Goal: Task Accomplishment & Management: Use online tool/utility

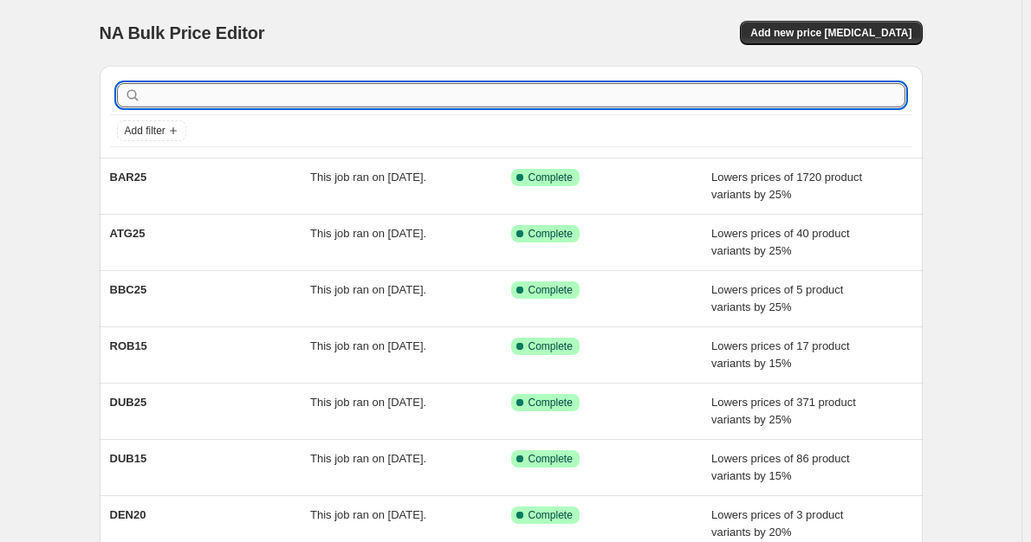
click at [230, 99] on input "text" at bounding box center [525, 95] width 760 height 24
type input "RMW15"
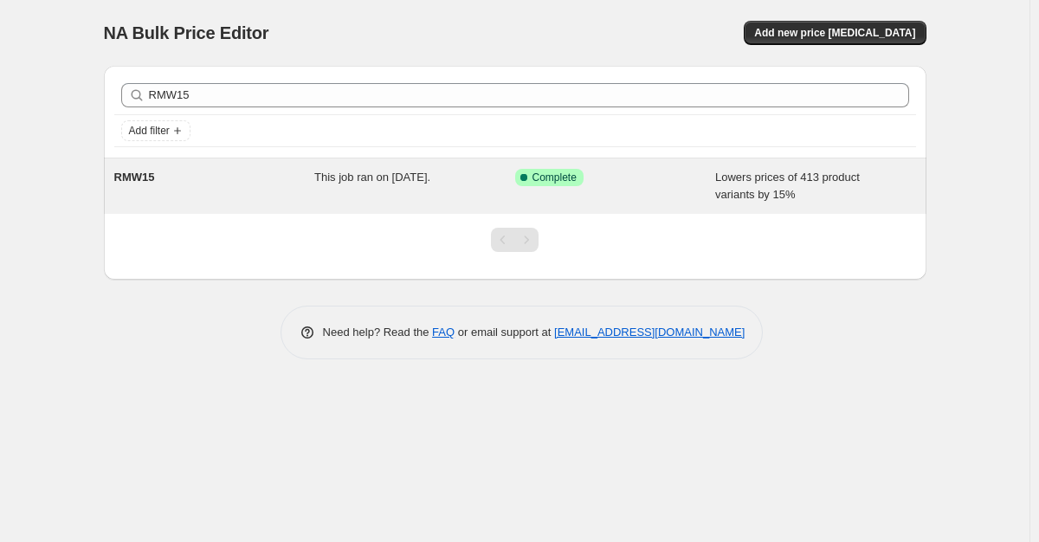
click at [385, 185] on div "This job ran on [DATE]." at bounding box center [414, 186] width 201 height 35
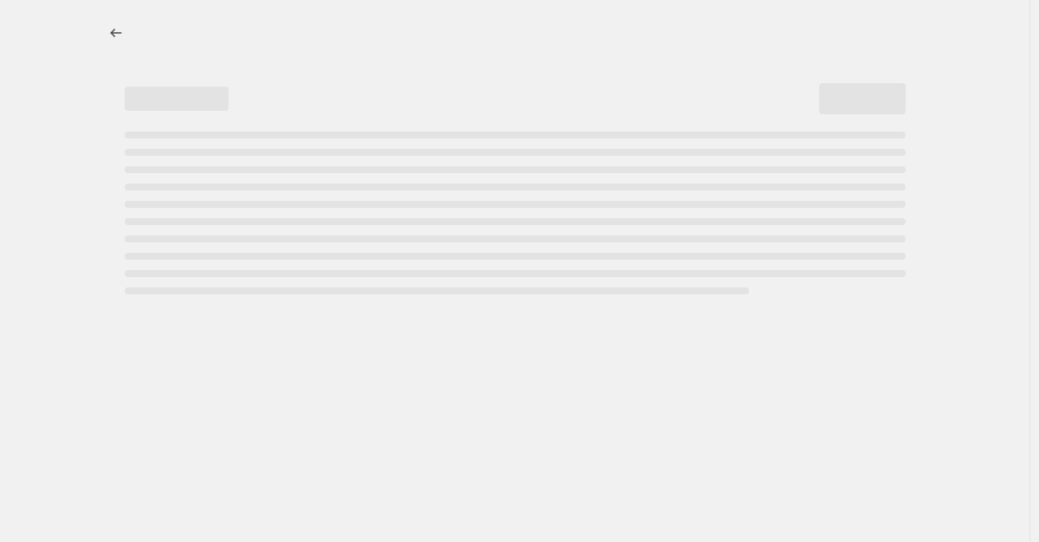
select select "percentage"
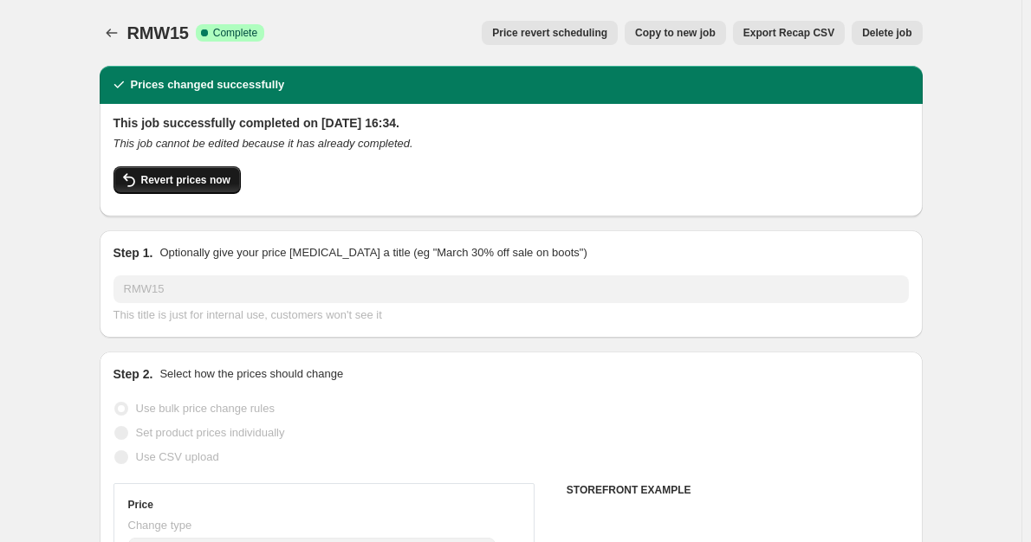
click at [217, 183] on span "Revert prices now" at bounding box center [185, 180] width 89 height 14
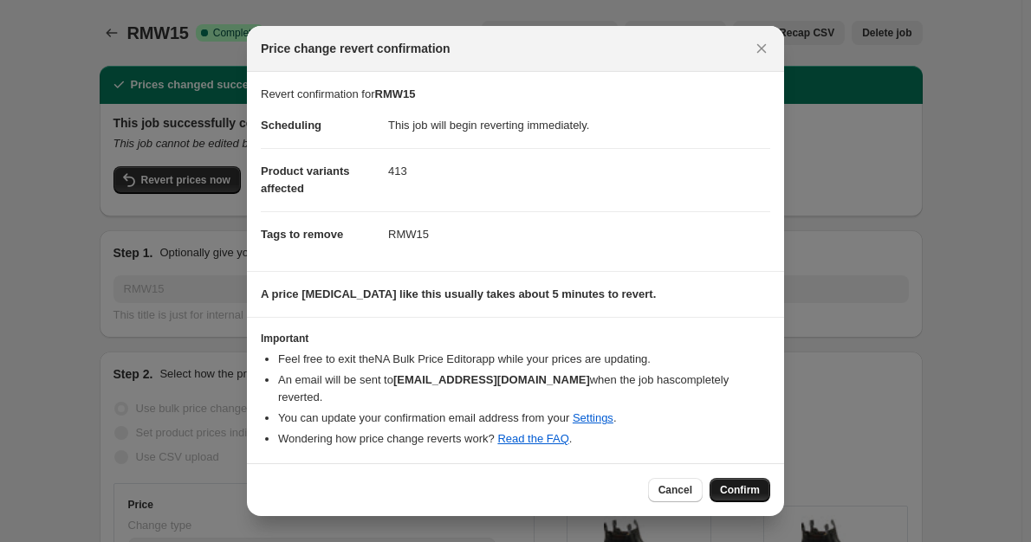
click at [725, 483] on span "Confirm" at bounding box center [740, 490] width 40 height 14
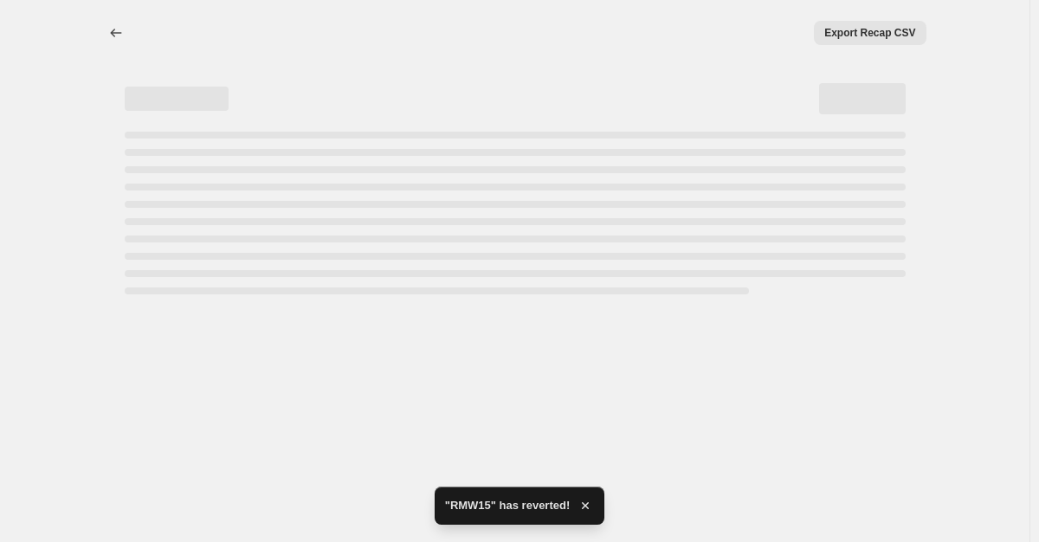
select select "percentage"
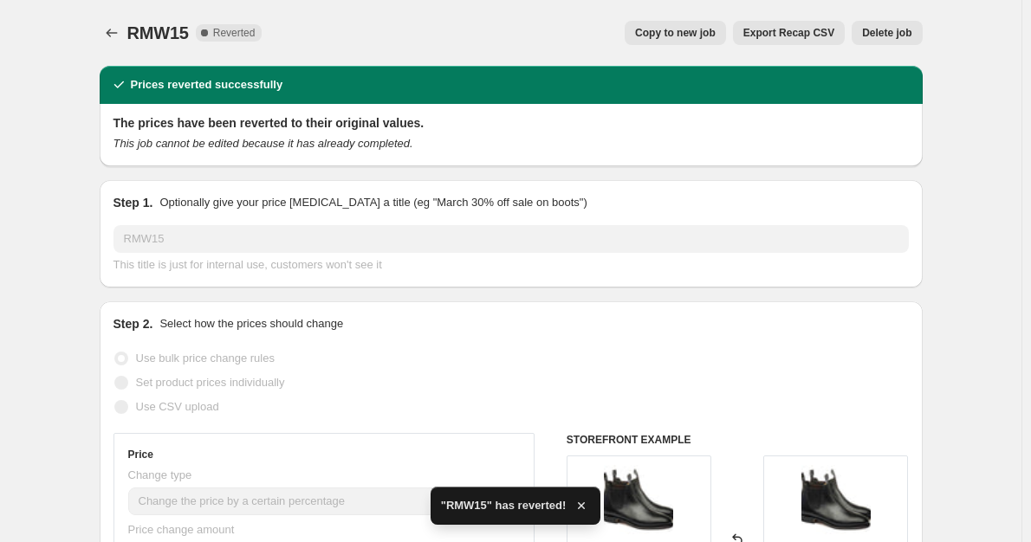
click at [679, 42] on button "Copy to new job" at bounding box center [674, 33] width 101 height 24
select select "percentage"
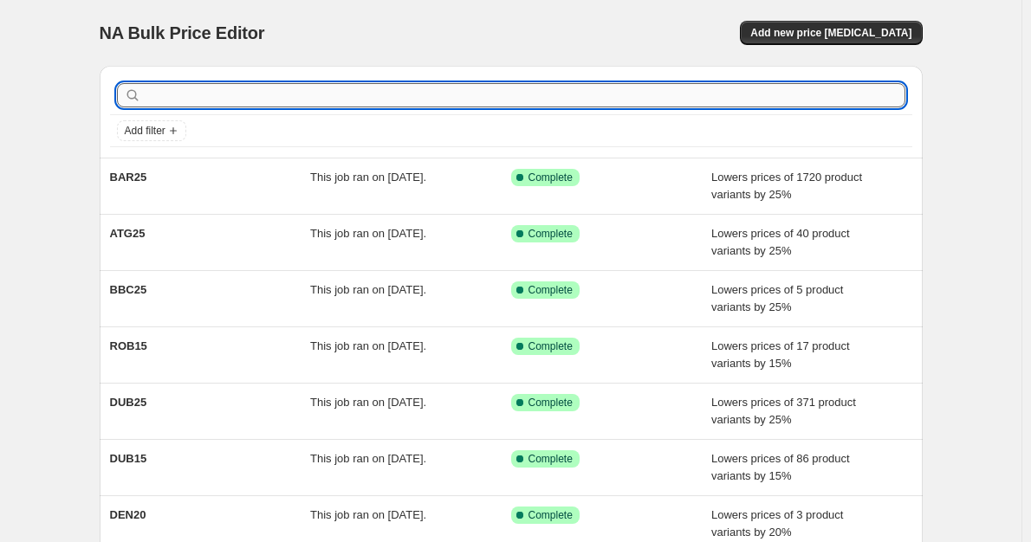
click at [223, 106] on input "text" at bounding box center [525, 95] width 760 height 24
type input "rmw15"
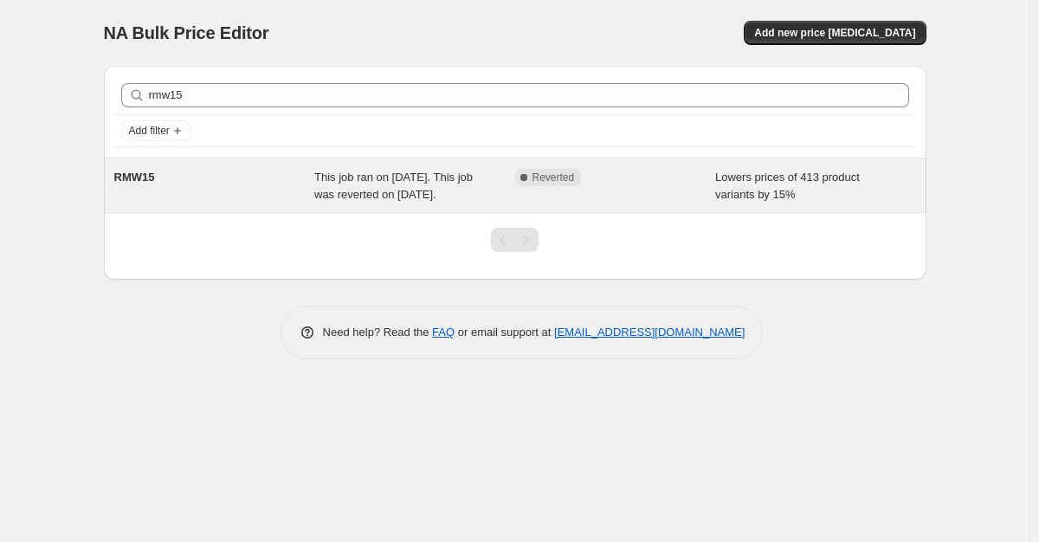
click at [415, 202] on div "This job ran on [DATE]. This job was reverted on [DATE]." at bounding box center [414, 186] width 201 height 35
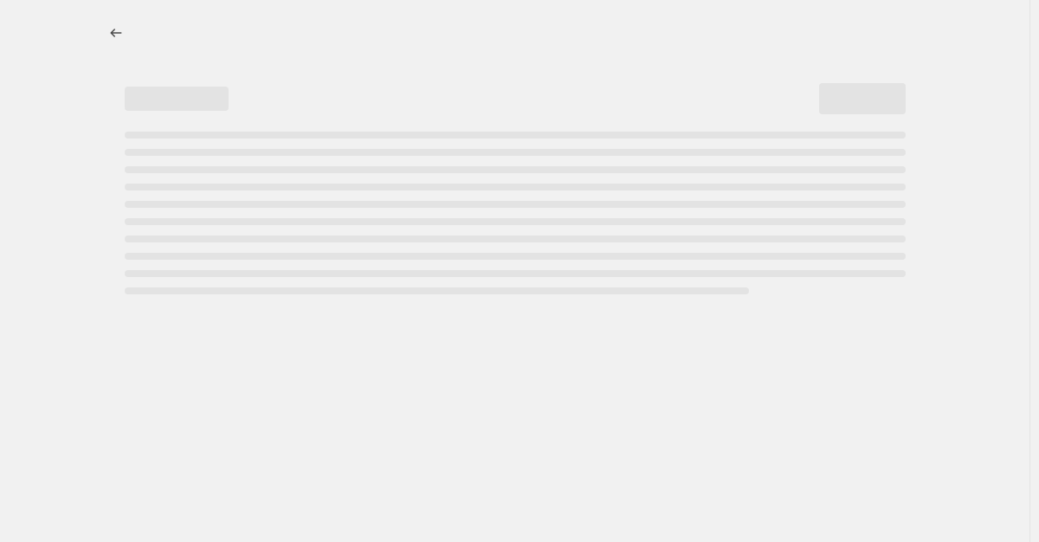
select select "percentage"
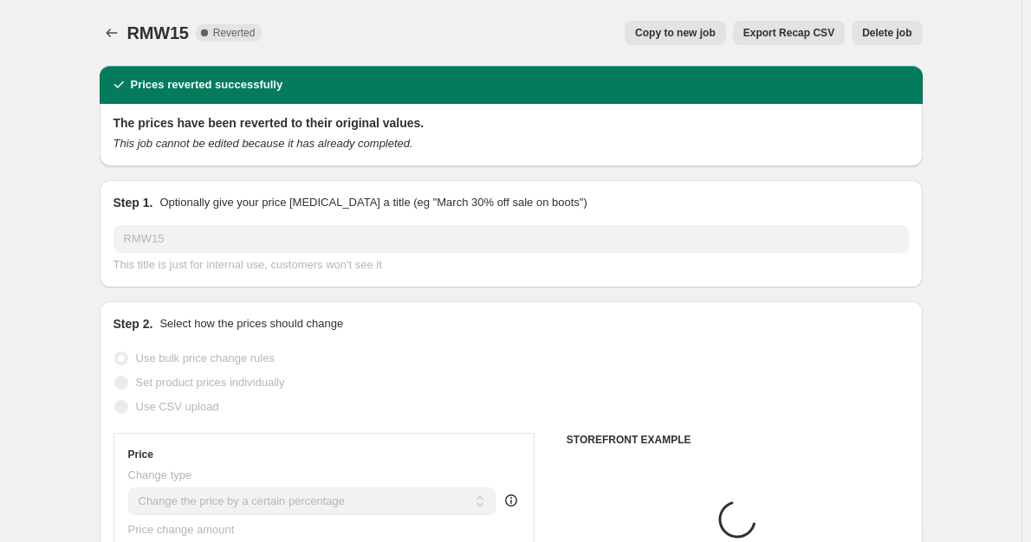
click at [677, 45] on div "RMW15. This page is ready RMW15 Complete Reverted Copy to new job Export Recap …" at bounding box center [511, 33] width 823 height 66
click at [676, 38] on span "Copy to new job" at bounding box center [675, 33] width 81 height 14
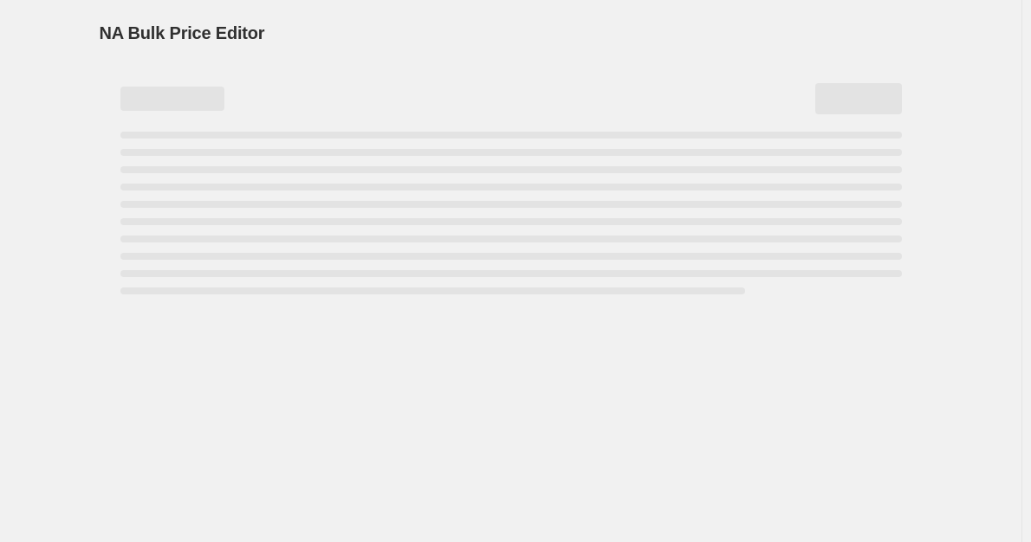
select select "percentage"
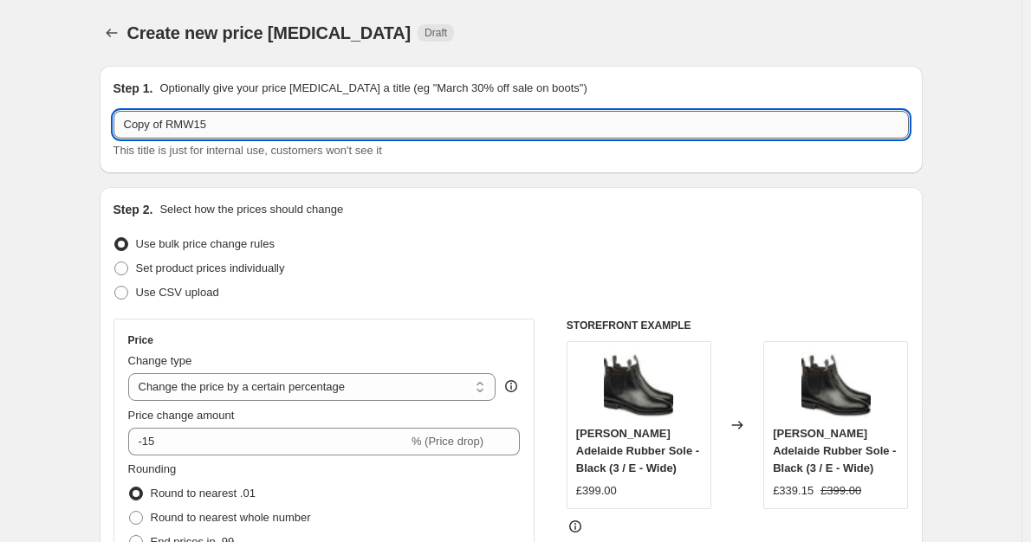
click at [160, 126] on input "Copy of RMW15" at bounding box center [510, 125] width 795 height 28
drag, startPoint x: 170, startPoint y: 126, endPoint x: 113, endPoint y: 126, distance: 56.3
click at [113, 126] on div "Step 1. Optionally give your price [MEDICAL_DATA] a title (eg "March 30% off sa…" at bounding box center [511, 119] width 823 height 107
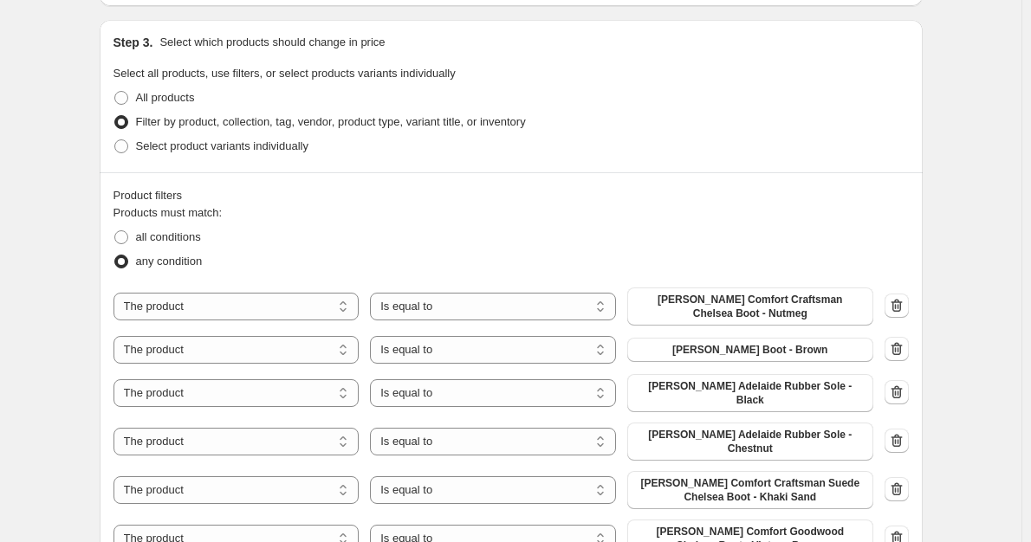
scroll to position [953, 0]
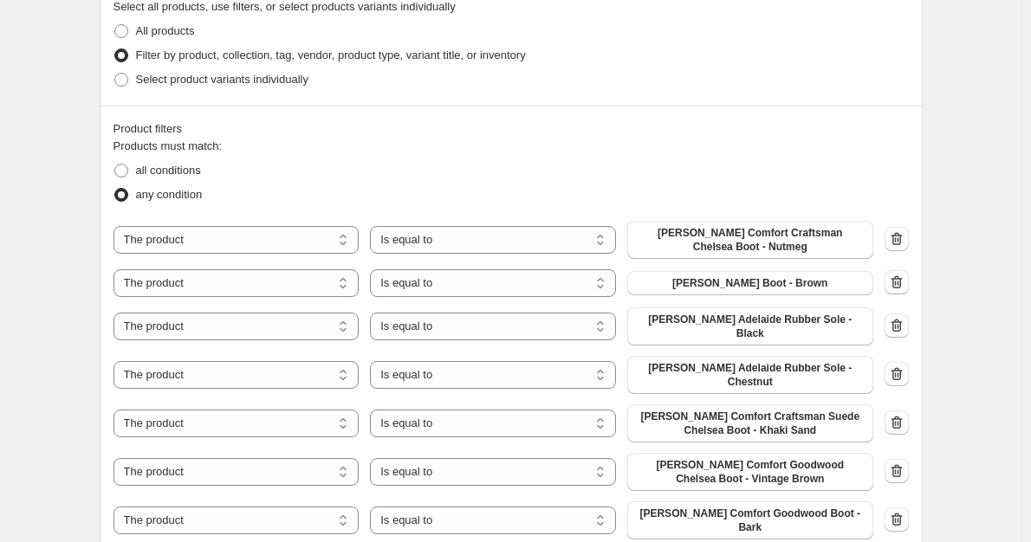
type input "RMW15"
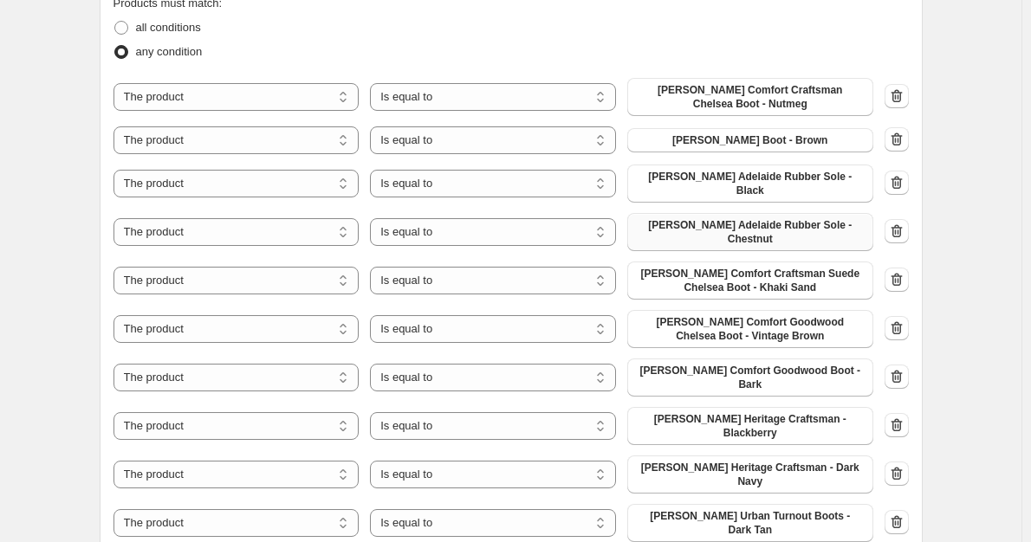
scroll to position [1126, 0]
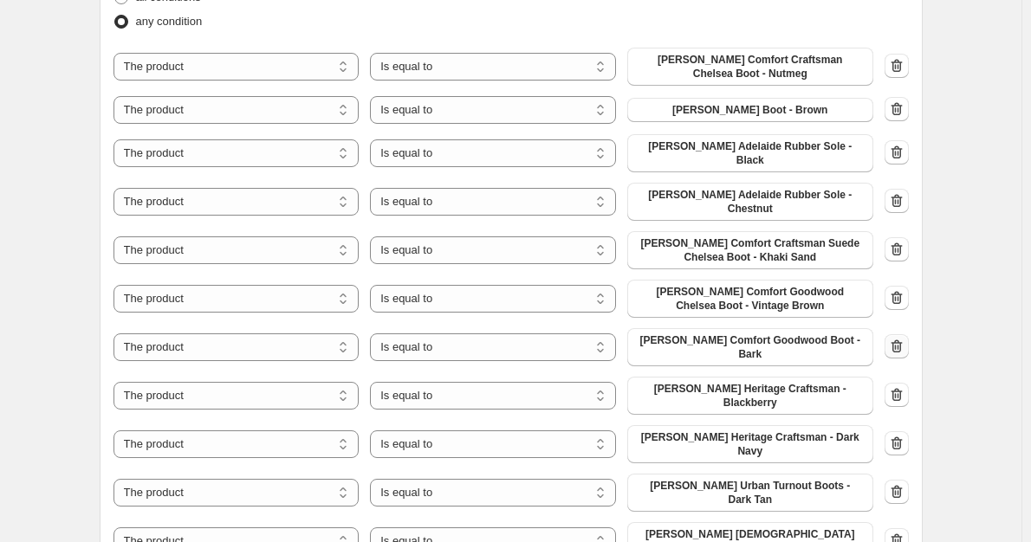
click at [898, 338] on icon "button" at bounding box center [896, 346] width 17 height 17
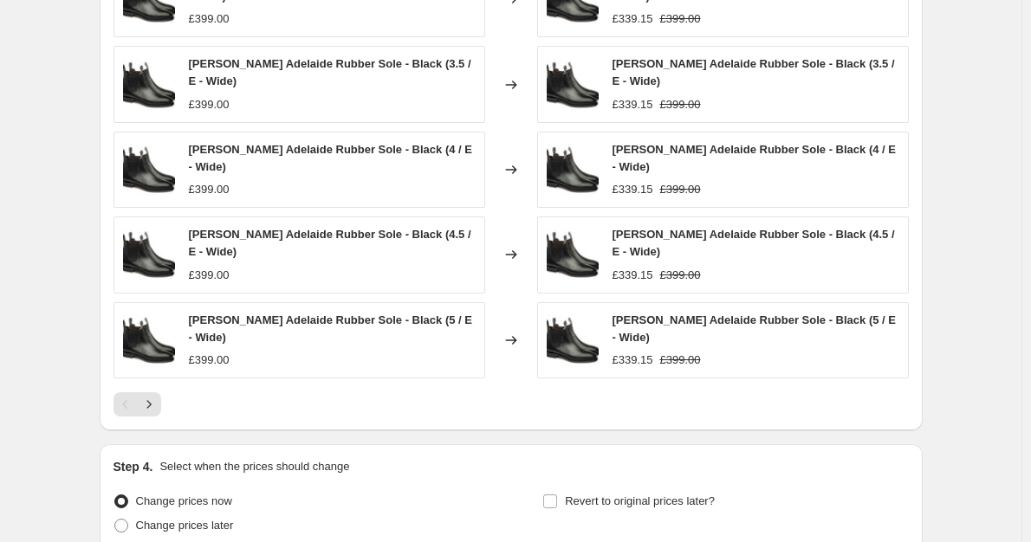
scroll to position [2712, 0]
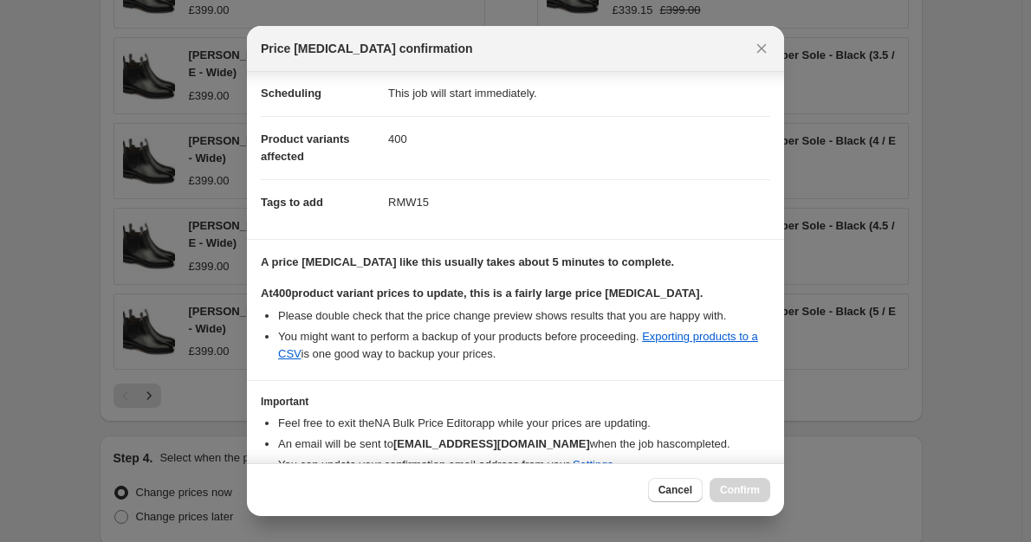
scroll to position [222, 0]
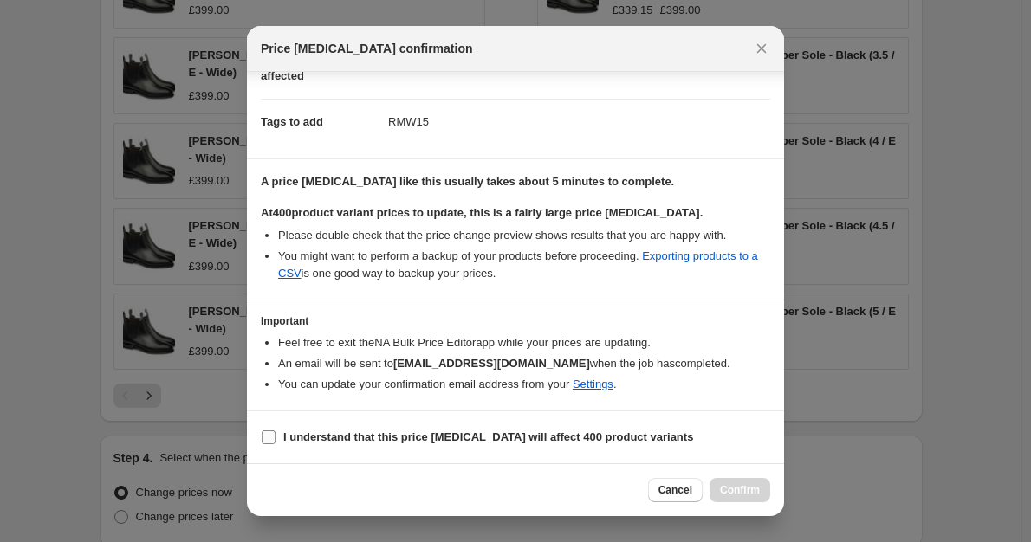
click at [349, 446] on label "I understand that this price [MEDICAL_DATA] will affect 400 product variants" at bounding box center [477, 437] width 432 height 24
click at [275, 444] on input "I understand that this price [MEDICAL_DATA] will affect 400 product variants" at bounding box center [269, 437] width 14 height 14
checkbox input "true"
click at [716, 488] on button "Confirm" at bounding box center [739, 490] width 61 height 24
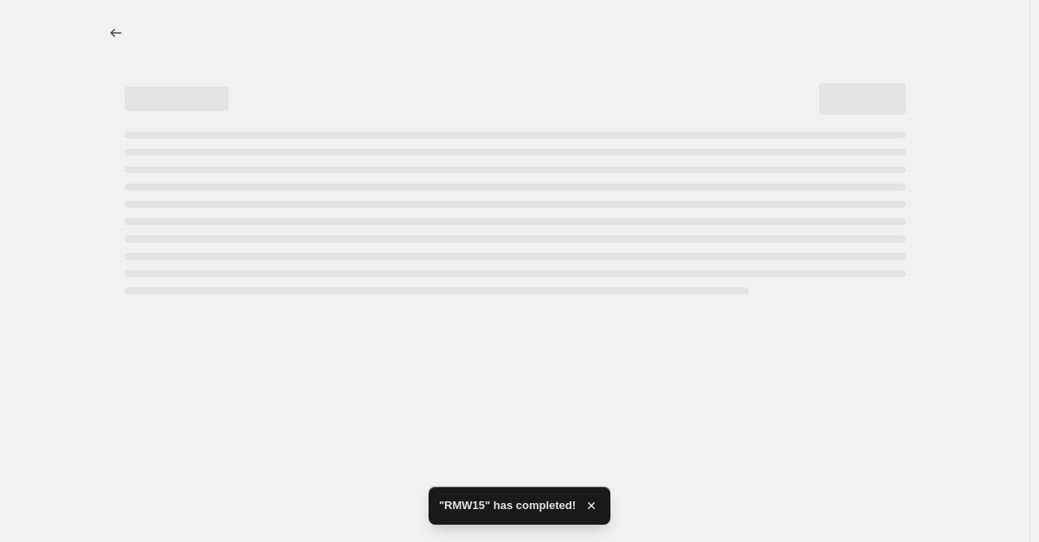
select select "percentage"
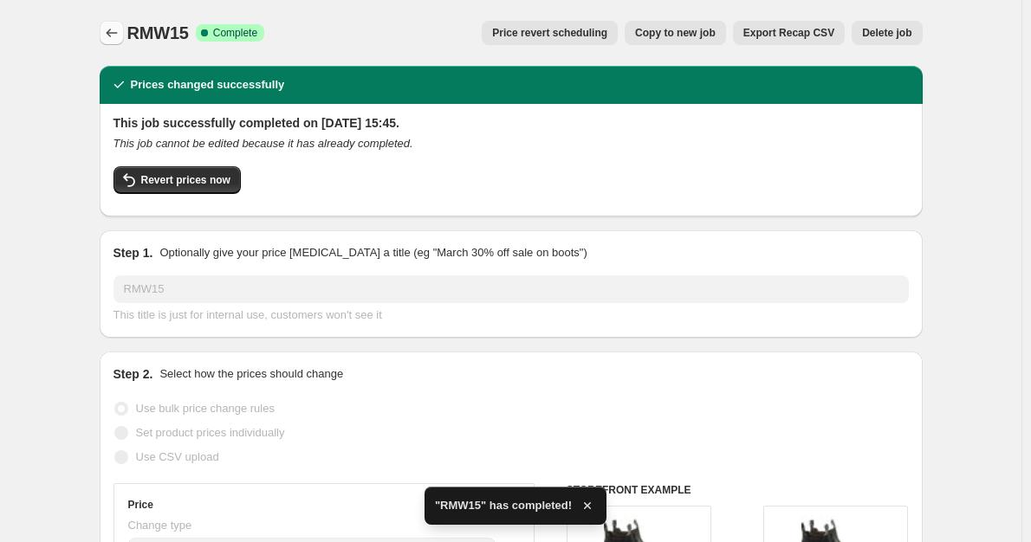
click at [118, 30] on icon "Price change jobs" at bounding box center [111, 32] width 17 height 17
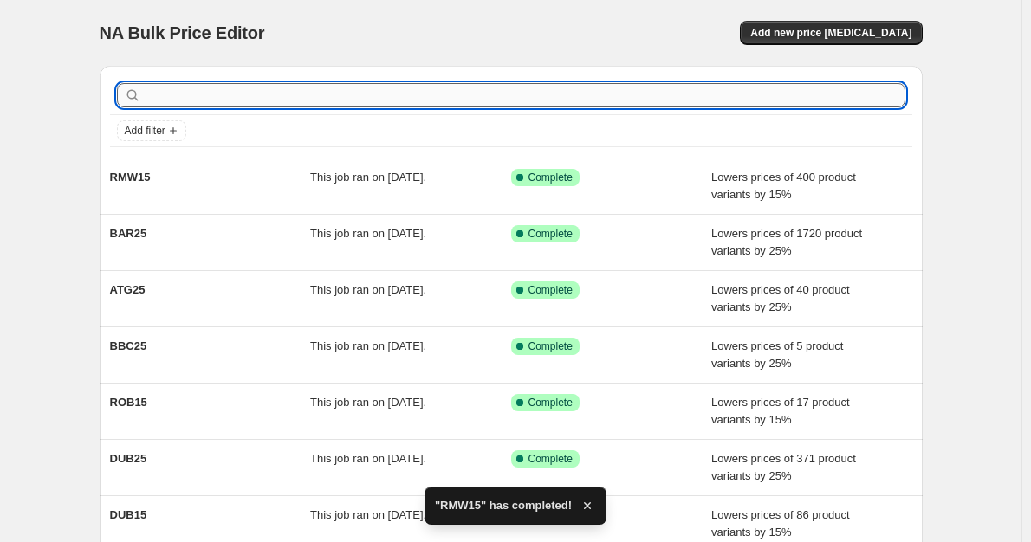
click at [197, 90] on input "text" at bounding box center [525, 95] width 760 height 24
type input "rmw15"
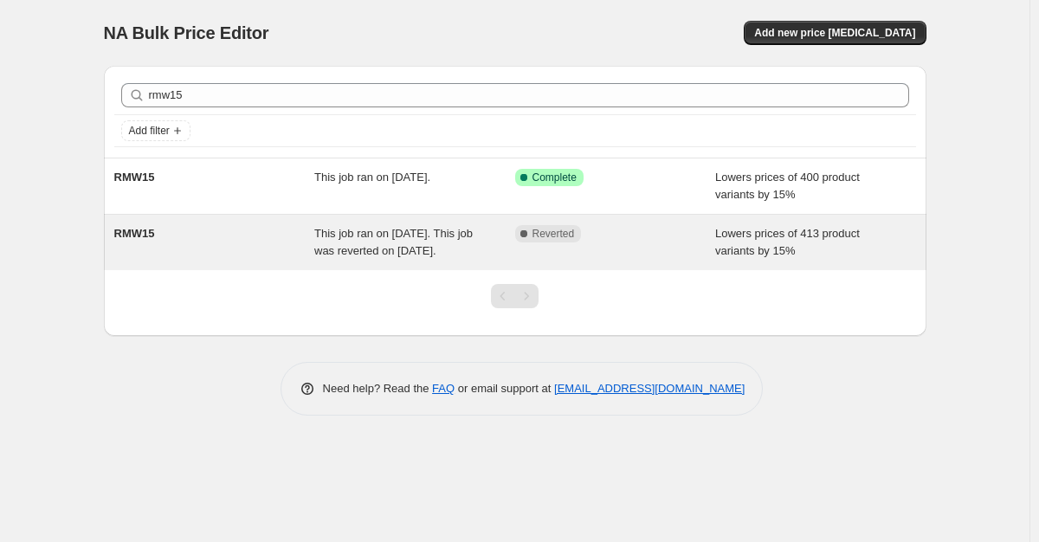
click at [396, 260] on div "This job ran on [DATE]. This job was reverted on [DATE]." at bounding box center [414, 242] width 201 height 35
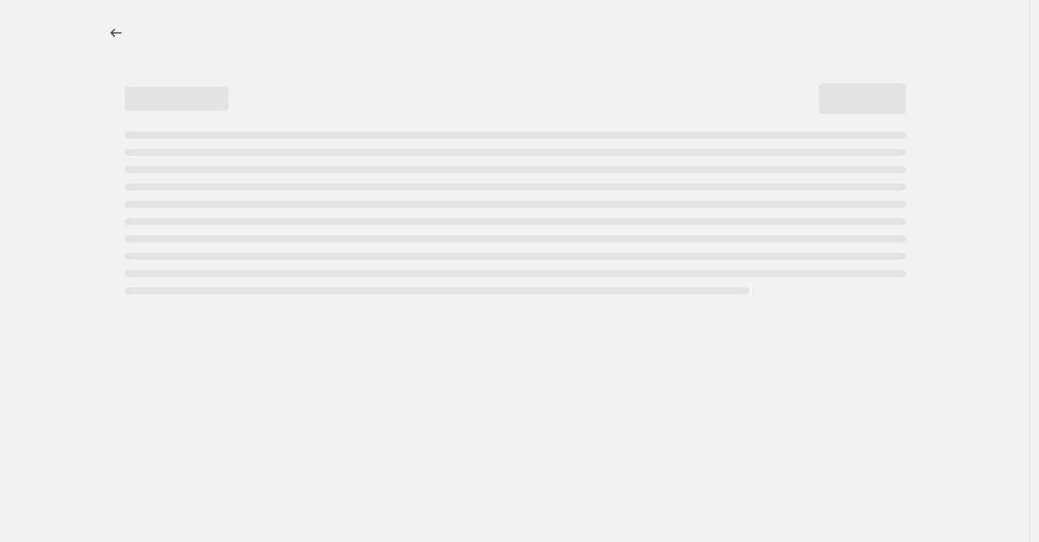
select select "percentage"
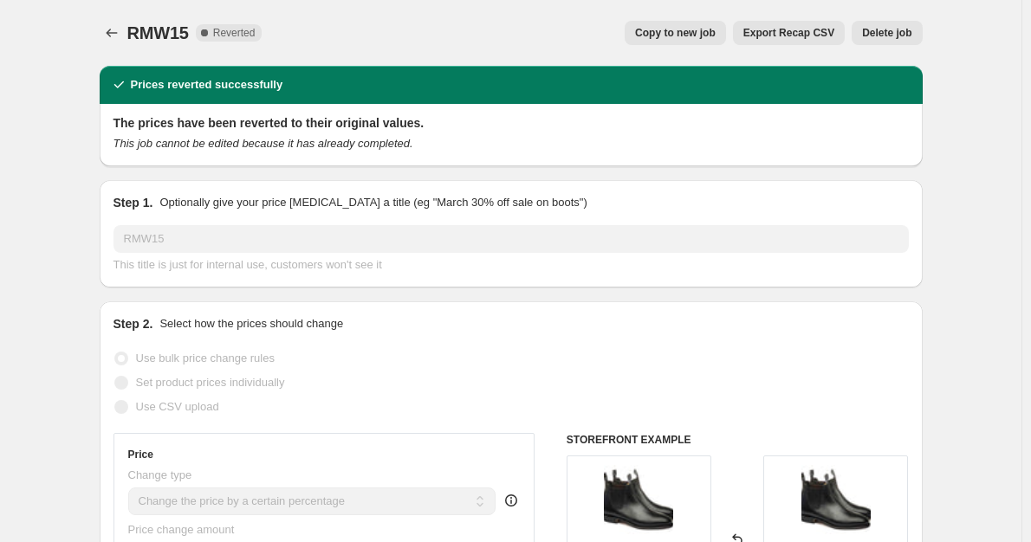
click at [880, 40] on button "Delete job" at bounding box center [886, 33] width 70 height 24
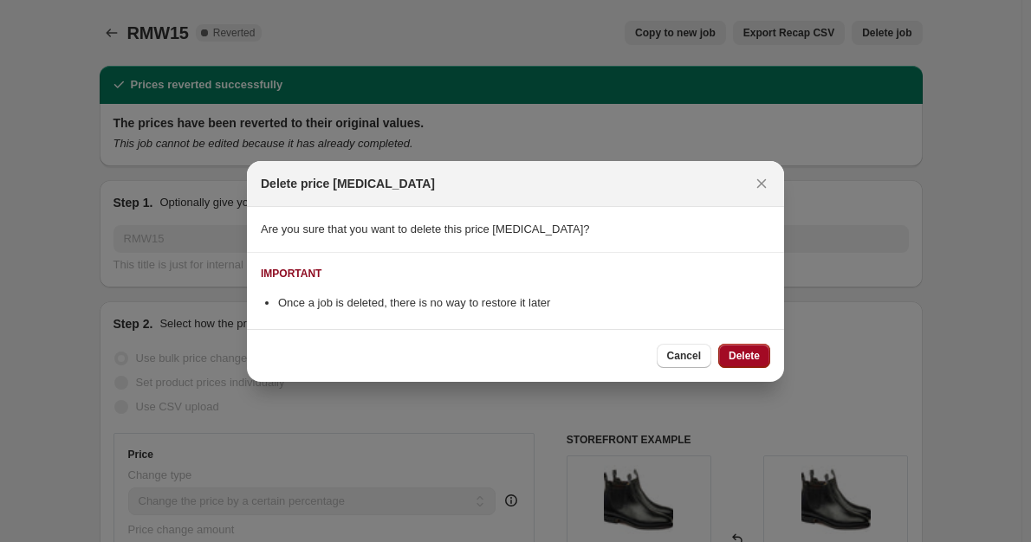
click at [733, 359] on span "Delete" at bounding box center [743, 356] width 31 height 14
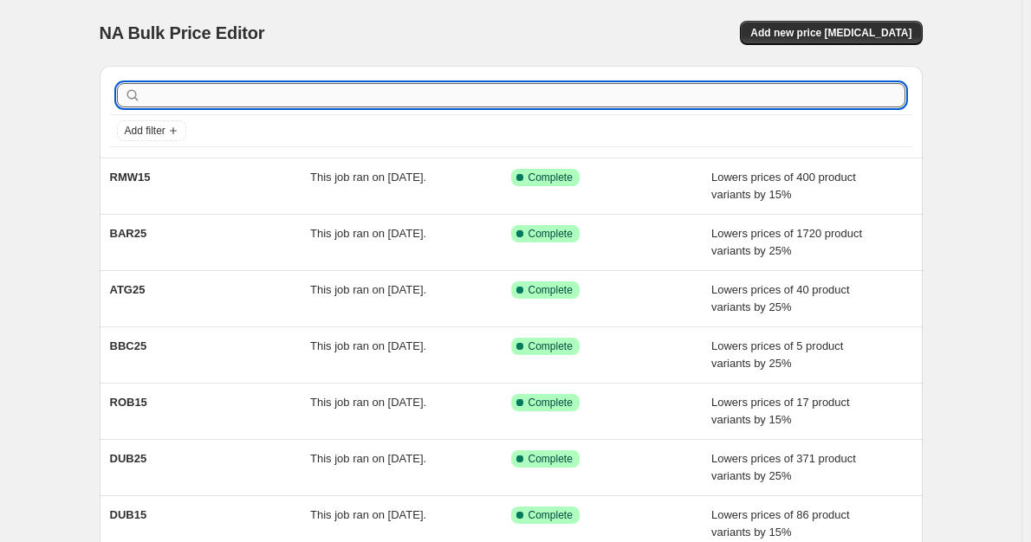
click at [225, 100] on input "text" at bounding box center [525, 95] width 760 height 24
type input "rmw15"
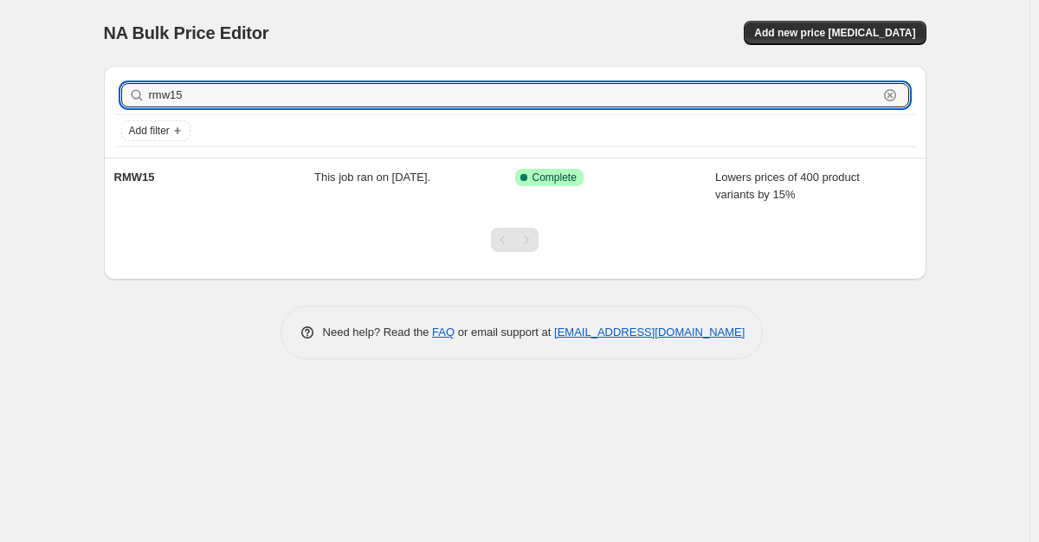
drag, startPoint x: 225, startPoint y: 100, endPoint x: 140, endPoint y: 95, distance: 85.0
click at [140, 95] on div "rmw15 Clear" at bounding box center [515, 95] width 788 height 24
paste input "text"
drag, startPoint x: 227, startPoint y: 96, endPoint x: 120, endPoint y: 101, distance: 107.5
click at [120, 101] on div "rmw15 Clear" at bounding box center [515, 95] width 802 height 38
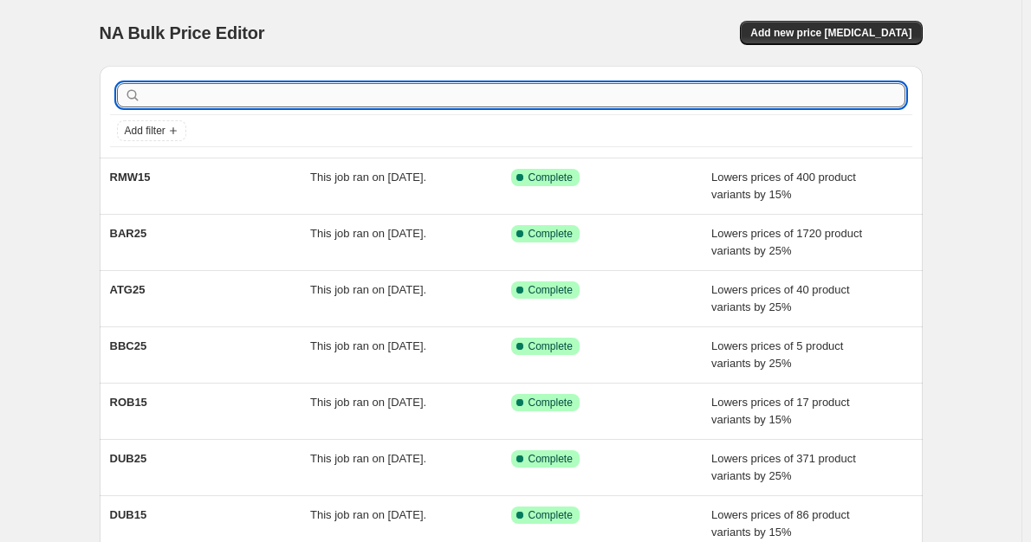
click at [195, 91] on input "text" at bounding box center [525, 95] width 760 height 24
type input "rmw15"
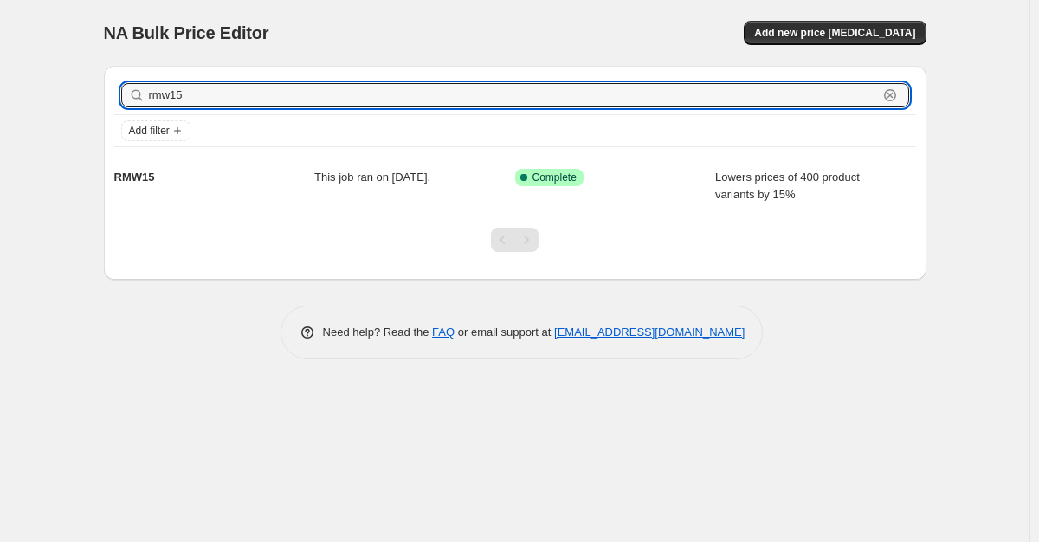
click at [195, 91] on input "rmw15" at bounding box center [513, 95] width 729 height 24
type input "rmw15"
